Goal: Task Accomplishment & Management: Use online tool/utility

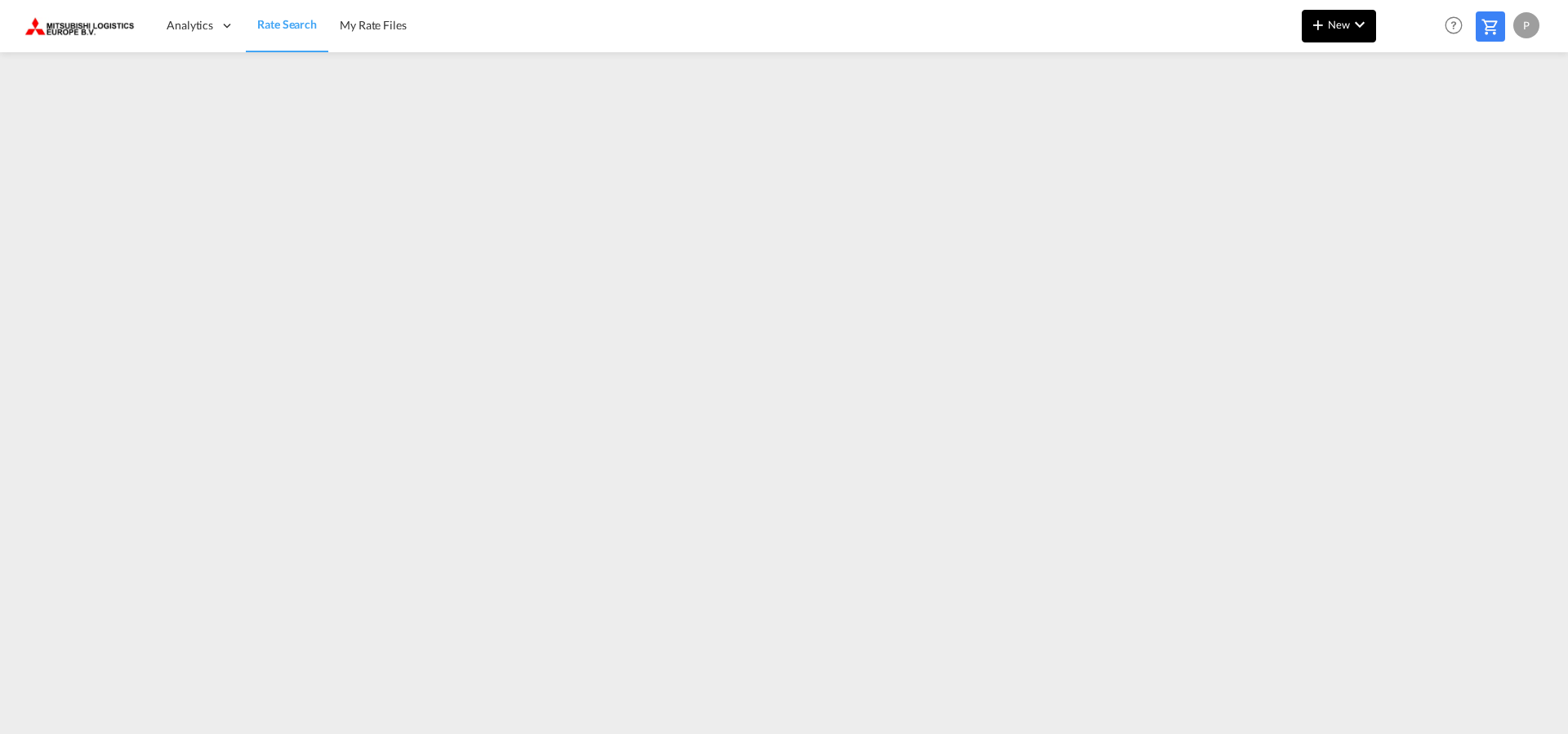
click at [1343, 25] on span "New" at bounding box center [1338, 25] width 61 height 13
click at [1416, 127] on span "Ratesheet" at bounding box center [1407, 123] width 18 height 33
click at [1351, 27] on md-icon "icon-chevron-down" at bounding box center [1360, 25] width 20 height 20
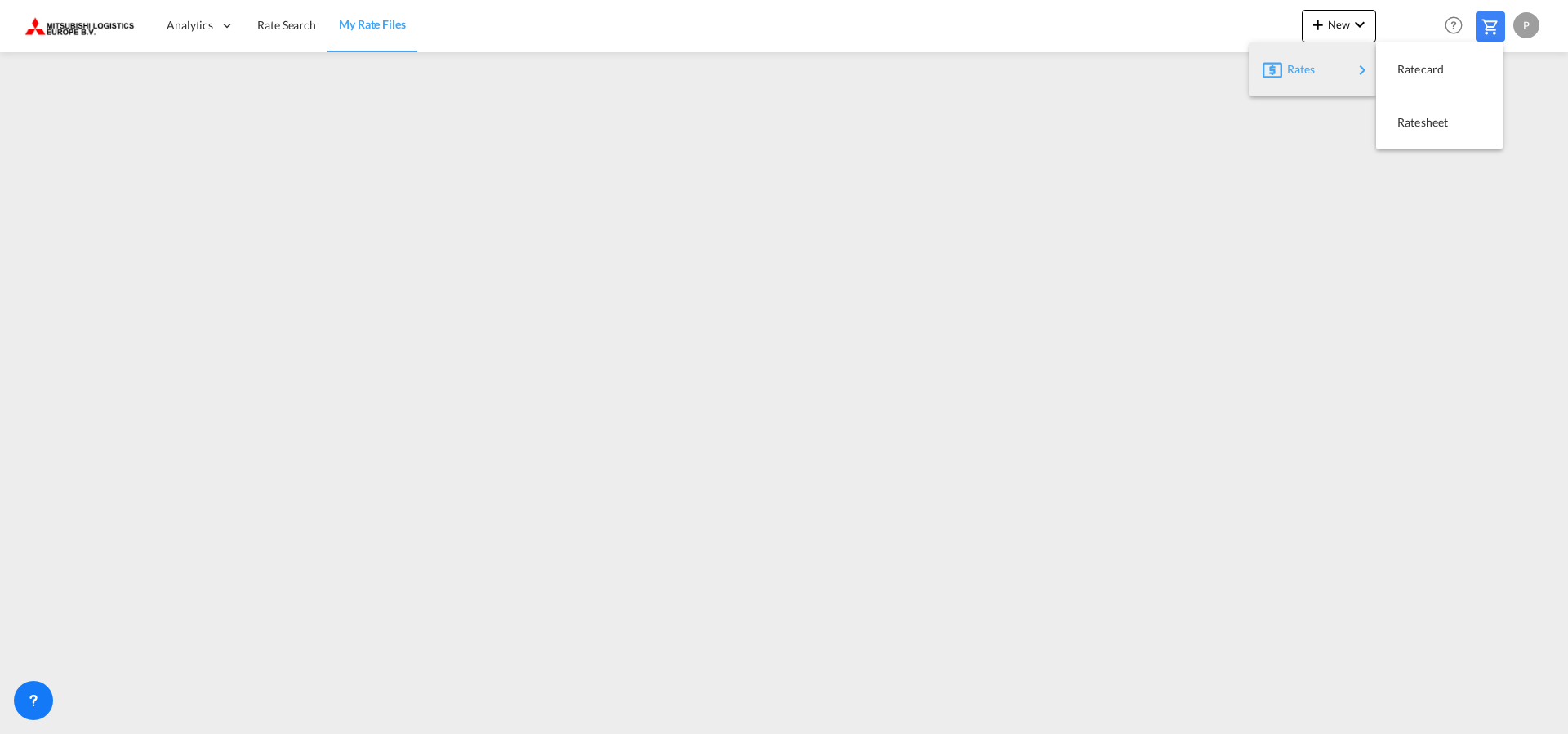
click at [1339, 66] on div "Rates" at bounding box center [1320, 70] width 66 height 41
click at [1418, 111] on div "Ratesheet" at bounding box center [1428, 123] width 61 height 41
